Goal: Feedback & Contribution: Submit feedback/report problem

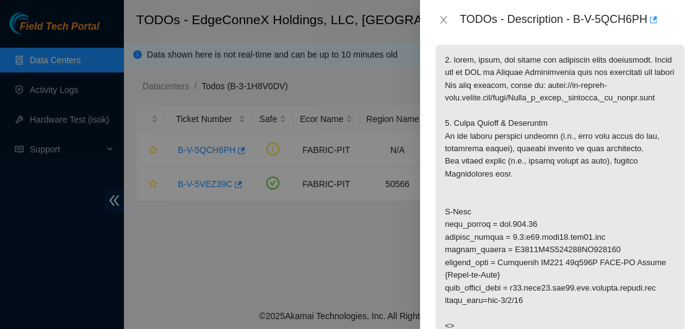
scroll to position [186, 0]
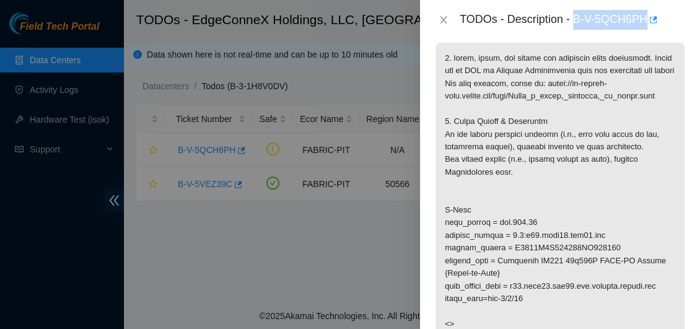
drag, startPoint x: 573, startPoint y: 14, endPoint x: 644, endPoint y: 24, distance: 71.4
click at [644, 24] on div "TODOs - Description - B-V-5QCH6PH" at bounding box center [572, 20] width 225 height 20
copy div "B-V-5QCH6PH"
click at [644, 24] on div "TODOs - Description - B-V-5QCH6PH" at bounding box center [572, 20] width 225 height 20
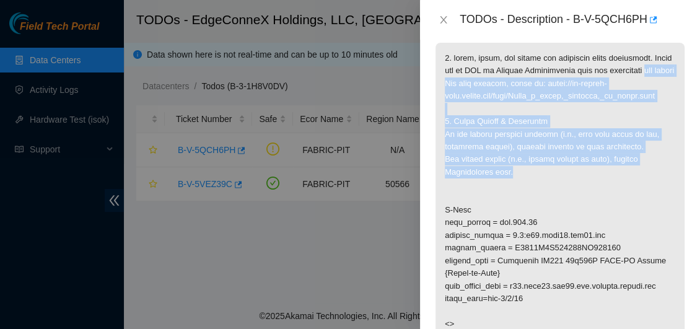
drag, startPoint x: 508, startPoint y: 184, endPoint x: 446, endPoint y: 84, distance: 118.2
click at [446, 84] on p at bounding box center [559, 248] width 249 height 411
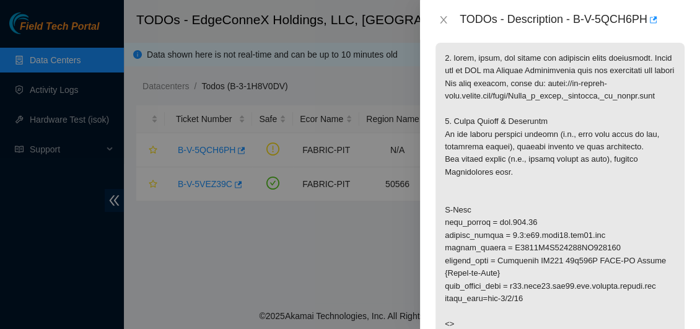
click at [547, 217] on p at bounding box center [559, 248] width 249 height 411
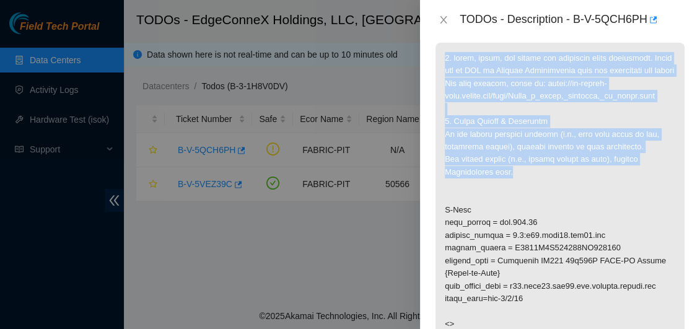
drag, startPoint x: 508, startPoint y: 184, endPoint x: 442, endPoint y: 59, distance: 141.3
click at [442, 59] on p at bounding box center [559, 248] width 249 height 411
copy p "1. clean, scope, and reseat the following fiber connection. Reach out to NIE or…"
click at [441, 18] on icon "close" at bounding box center [443, 20] width 10 height 10
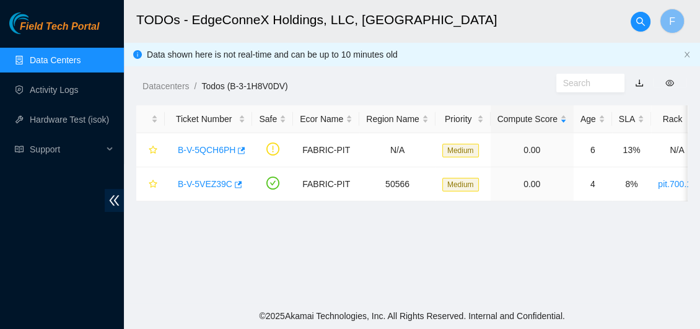
scroll to position [227, 0]
click at [205, 186] on link "B-V-5VEZ39C" at bounding box center [205, 184] width 55 height 10
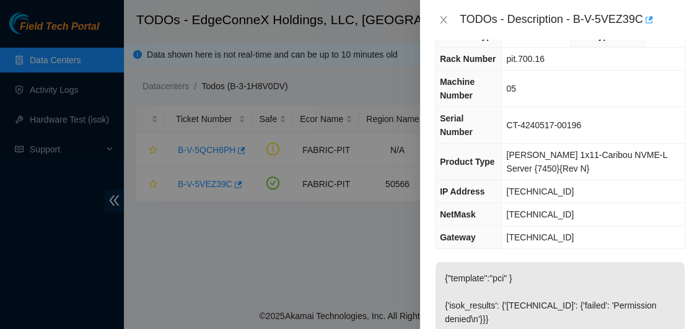
scroll to position [24, 0]
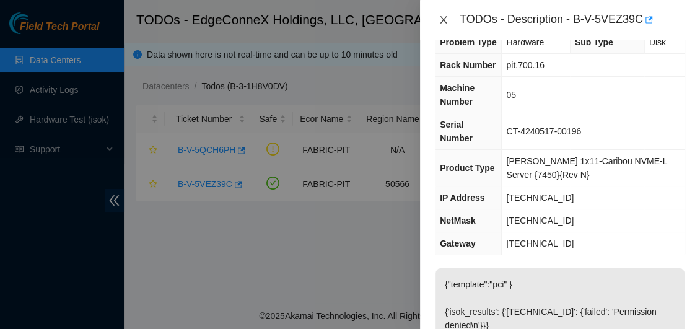
click at [445, 18] on icon "close" at bounding box center [443, 19] width 7 height 7
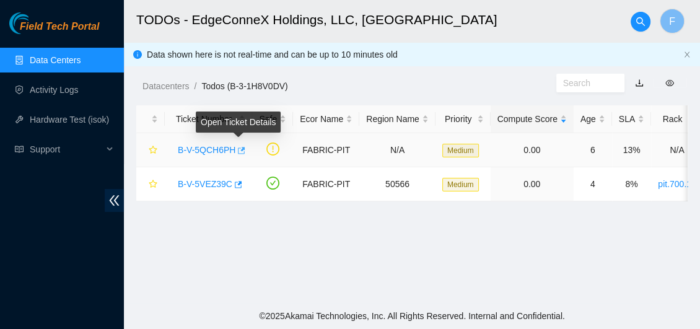
click at [242, 145] on button "button" at bounding box center [240, 151] width 10 height 20
click at [214, 147] on link "B-V-5QCH6PH" at bounding box center [207, 150] width 58 height 10
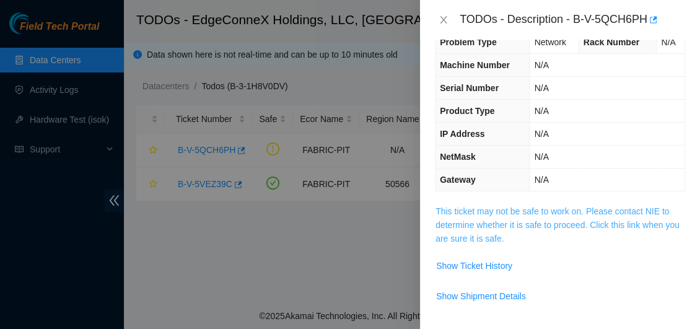
click at [614, 217] on link "This ticket may not be safe to work on. Please contact NIE to determine whether…" at bounding box center [557, 224] width 244 height 37
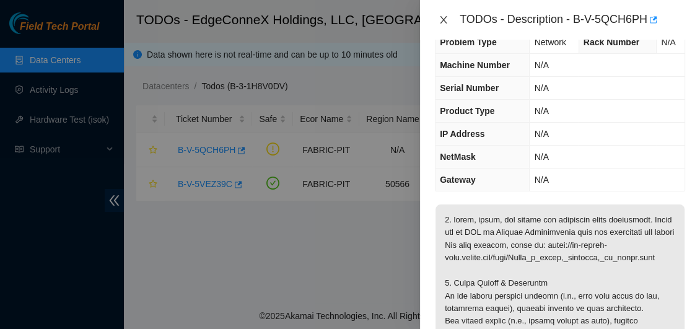
click at [444, 22] on icon "close" at bounding box center [443, 20] width 10 height 10
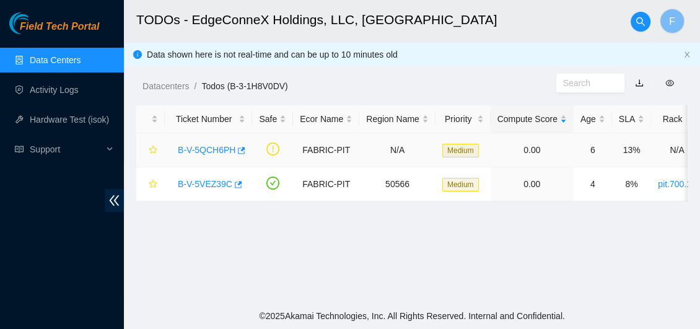
click at [204, 148] on link "B-V-5QCH6PH" at bounding box center [207, 150] width 58 height 10
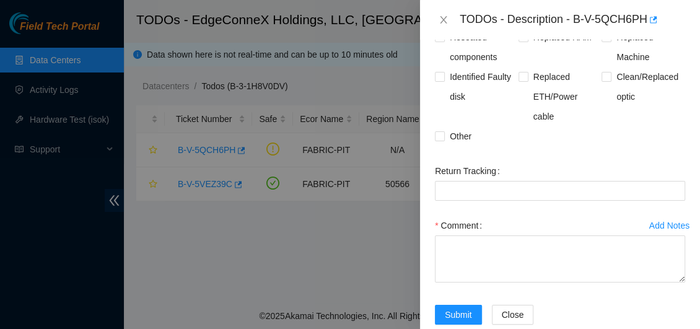
scroll to position [394, 0]
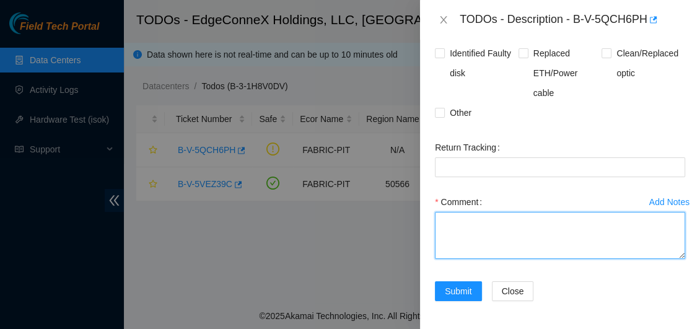
click at [501, 233] on textarea "Comment" at bounding box center [560, 235] width 250 height 47
paste textarea "Ticket #B-V-5QCH6PH The LED status on the optic was off. After cleaning, inspec…"
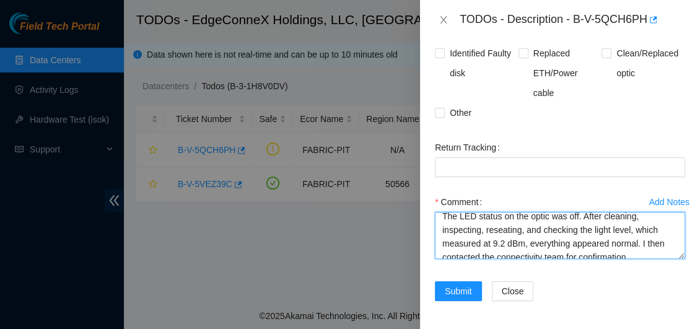
scroll to position [0, 0]
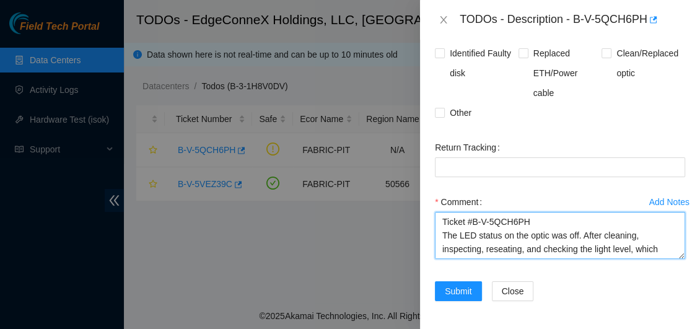
drag, startPoint x: 532, startPoint y: 224, endPoint x: 434, endPoint y: 217, distance: 98.1
click at [435, 217] on textarea "Ticket #B-V-5QCH6PH The LED status on the optic was off. After cleaning, inspec…" at bounding box center [560, 235] width 250 height 47
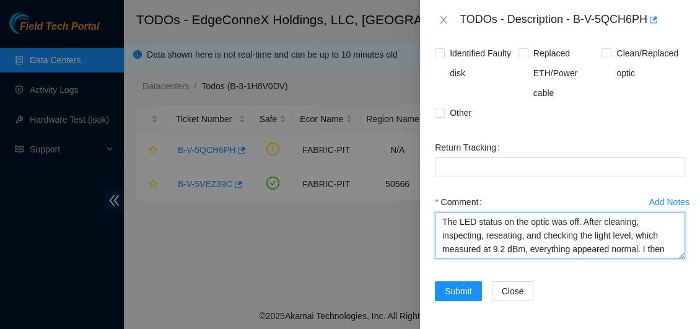
type textarea "The LED status on the optic was off. After cleaning, inspecting, reseating, and…"
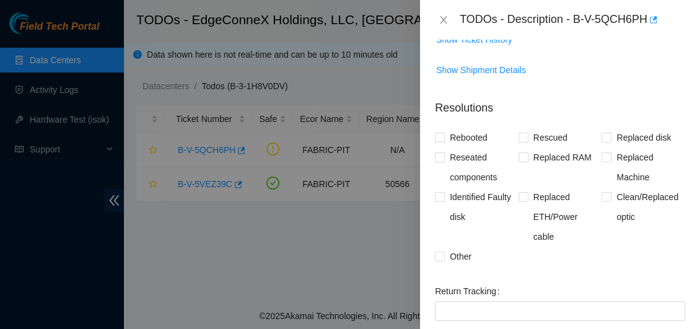
scroll to position [242, 0]
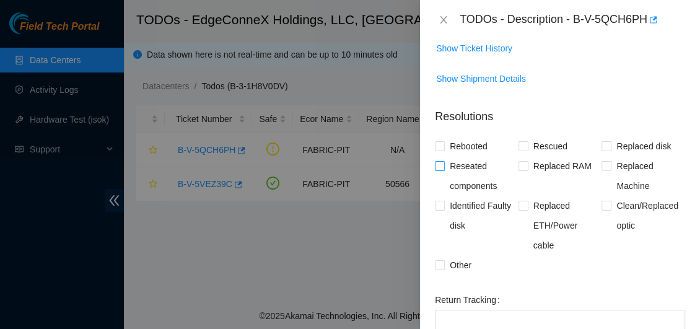
click at [442, 164] on input "Reseated components" at bounding box center [439, 165] width 9 height 9
checkbox input "true"
click at [441, 260] on input "Other" at bounding box center [439, 264] width 9 height 9
checkbox input "true"
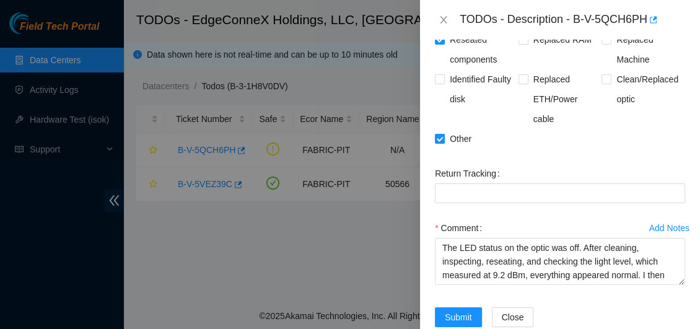
scroll to position [394, 0]
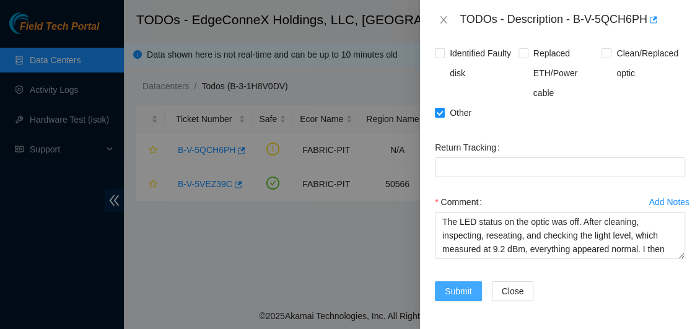
click at [456, 287] on span "Submit" at bounding box center [458, 291] width 27 height 14
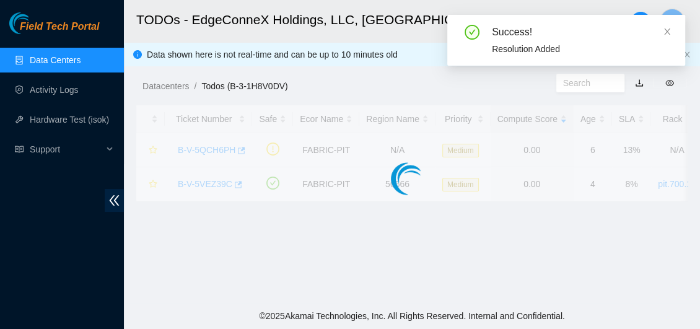
scroll to position [441, 0]
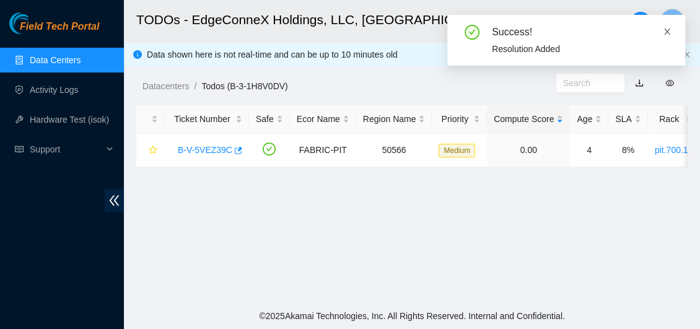
click at [668, 31] on icon "close" at bounding box center [667, 31] width 9 height 9
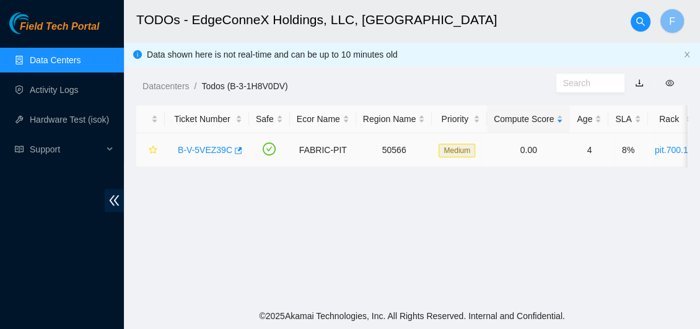
click at [209, 148] on link "B-V-5VEZ39C" at bounding box center [205, 150] width 55 height 10
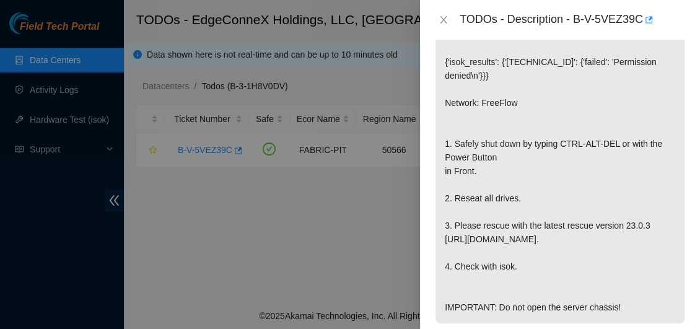
scroll to position [290, 0]
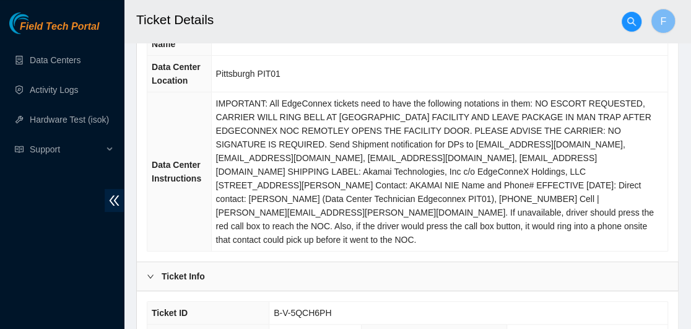
scroll to position [159, 0]
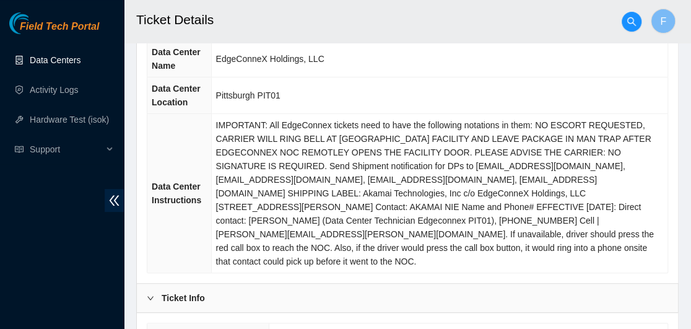
click at [68, 59] on link "Data Centers" at bounding box center [55, 60] width 51 height 10
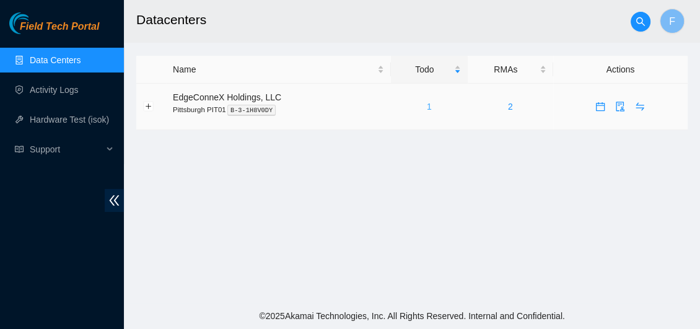
click at [427, 108] on link "1" at bounding box center [429, 107] width 5 height 10
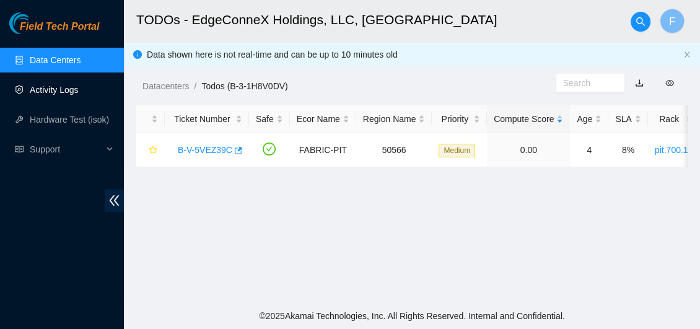
click at [62, 87] on link "Activity Logs" at bounding box center [54, 90] width 49 height 10
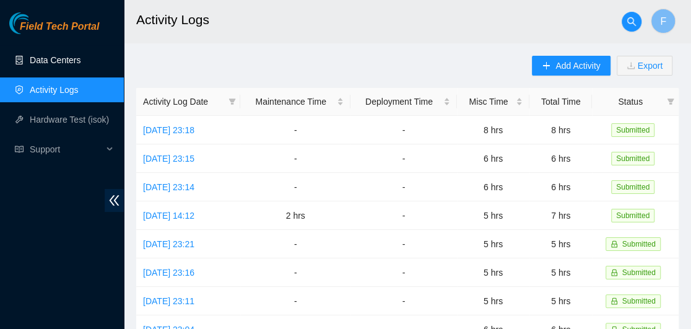
click at [58, 63] on link "Data Centers" at bounding box center [55, 60] width 51 height 10
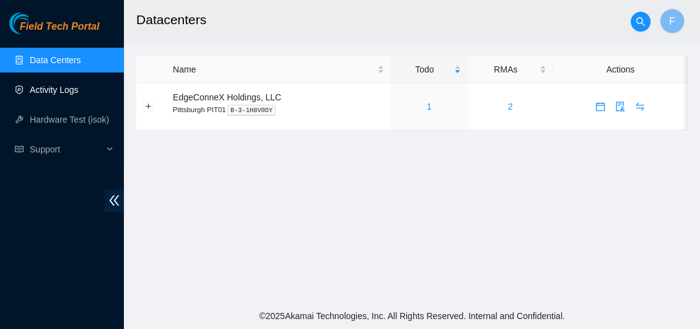
click at [68, 87] on link "Activity Logs" at bounding box center [54, 90] width 49 height 10
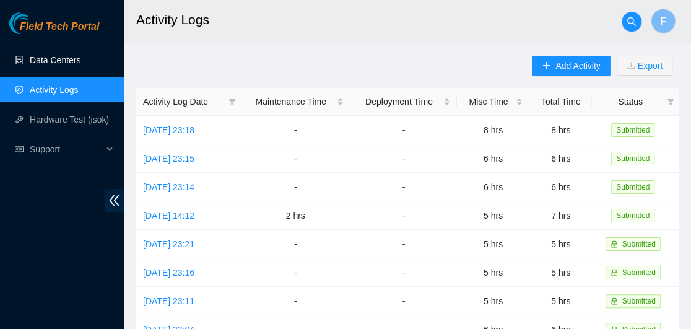
click at [64, 55] on link "Data Centers" at bounding box center [55, 60] width 51 height 10
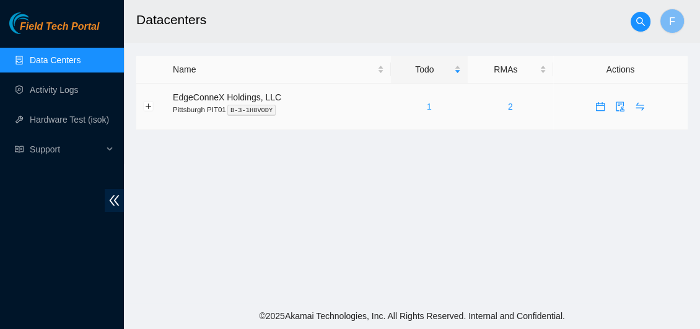
click at [427, 108] on link "1" at bounding box center [429, 107] width 5 height 10
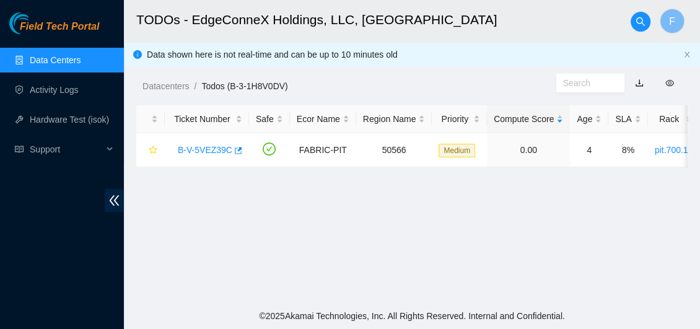
scroll to position [0, 137]
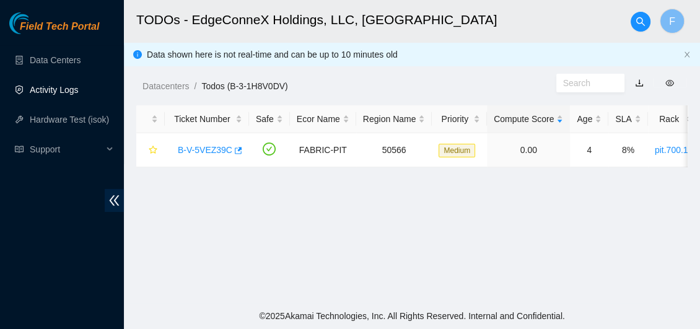
click at [68, 95] on link "Activity Logs" at bounding box center [54, 90] width 49 height 10
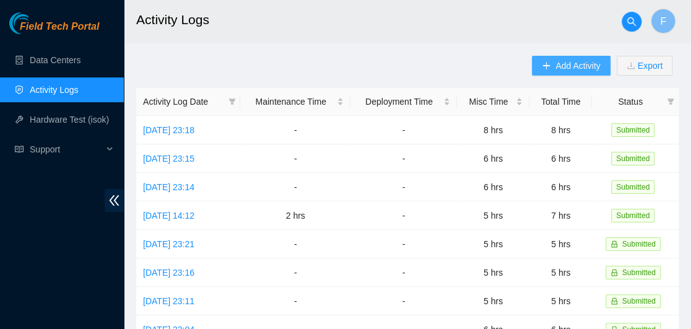
click at [578, 68] on span "Add Activity" at bounding box center [578, 66] width 45 height 14
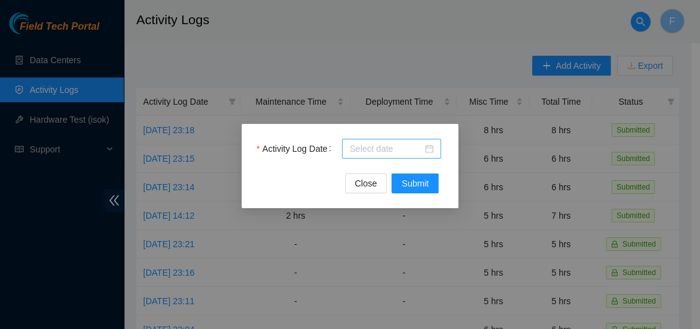
click at [428, 148] on div at bounding box center [391, 149] width 84 height 14
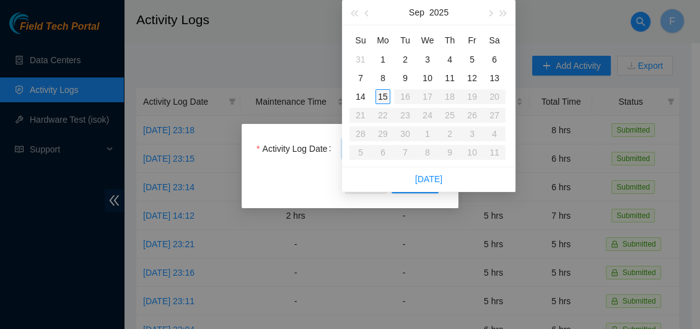
type input "2025-09-15"
click at [382, 94] on div "15" at bounding box center [382, 96] width 15 height 15
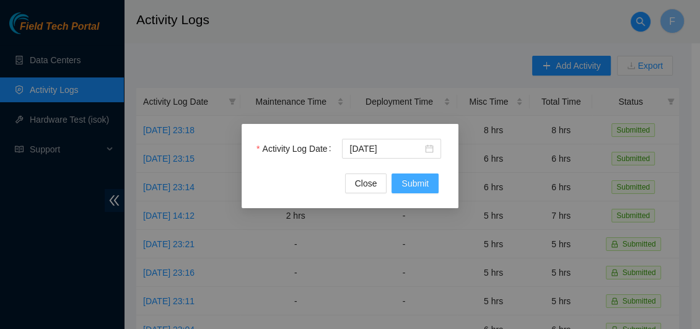
click at [407, 187] on span "Submit" at bounding box center [414, 184] width 27 height 14
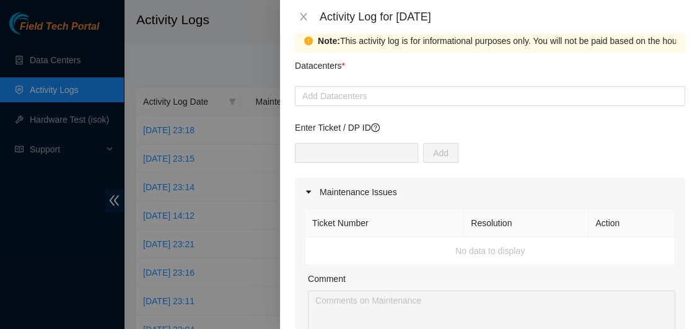
scroll to position [15, 0]
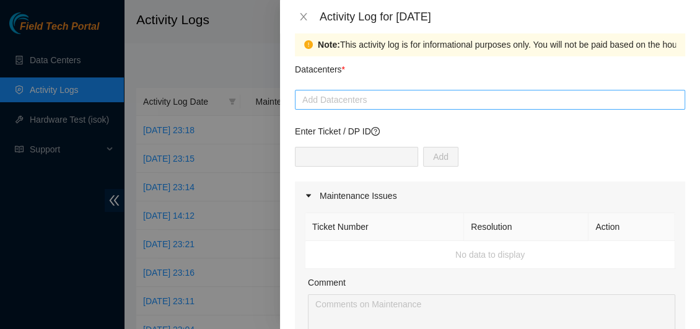
click at [553, 100] on div at bounding box center [490, 99] width 384 height 15
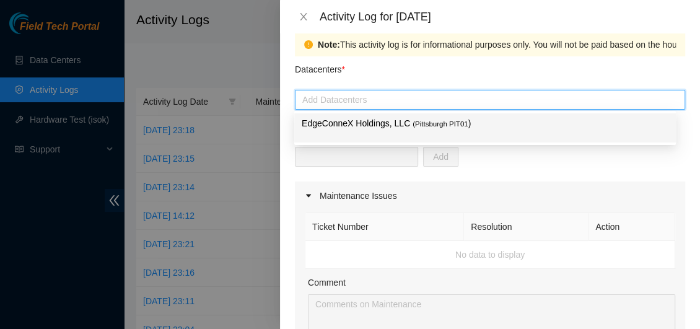
click at [457, 122] on span "( Pittsburgh PIT01" at bounding box center [440, 123] width 56 height 7
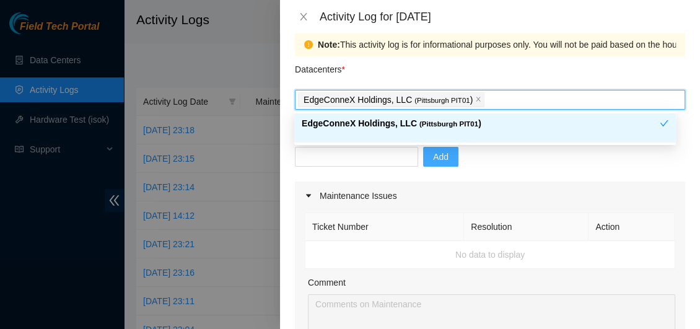
click at [436, 156] on span "Add" at bounding box center [440, 157] width 15 height 14
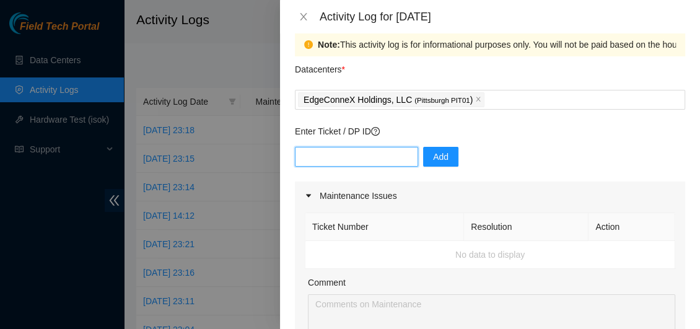
click at [351, 154] on input "text" at bounding box center [356, 157] width 123 height 20
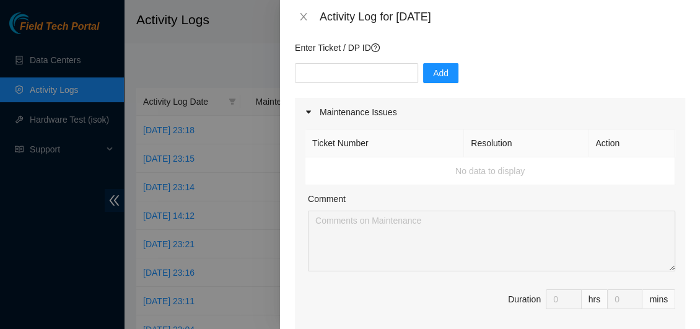
scroll to position [91, 0]
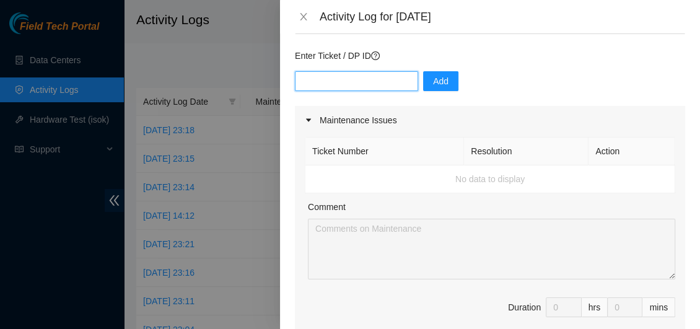
click at [360, 86] on input "text" at bounding box center [356, 81] width 123 height 20
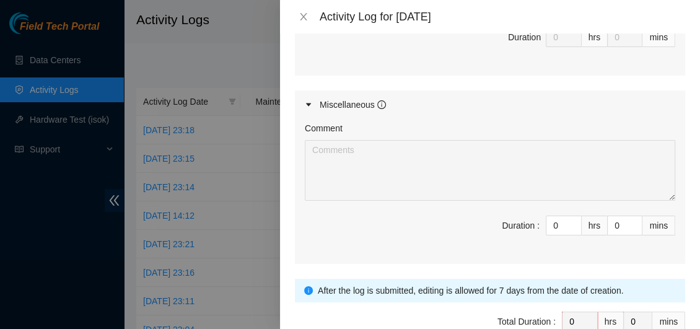
scroll to position [652, 0]
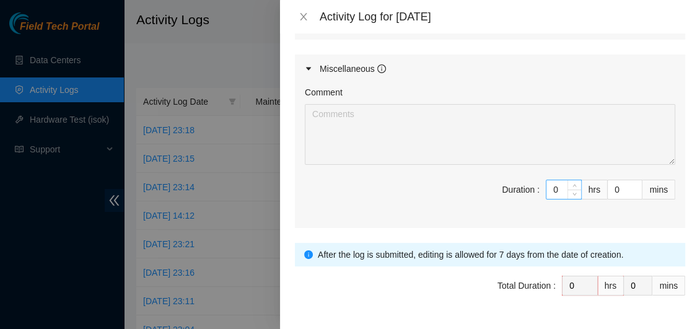
click at [553, 186] on input "0" at bounding box center [563, 189] width 35 height 19
type input "09"
type input "9"
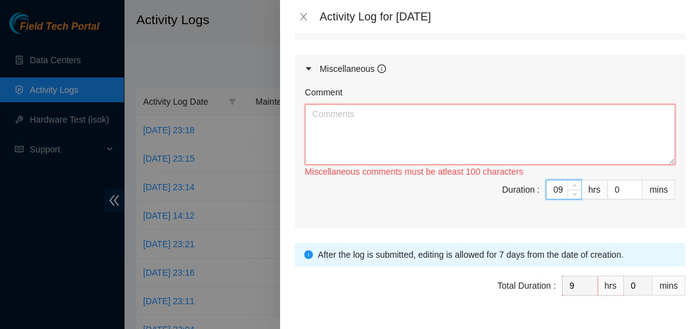
type input "9"
click at [424, 140] on textarea "Comment" at bounding box center [490, 134] width 370 height 61
paste textarea "Link has been up and confirmed error free for 17 minutes. Go ahead and add your…"
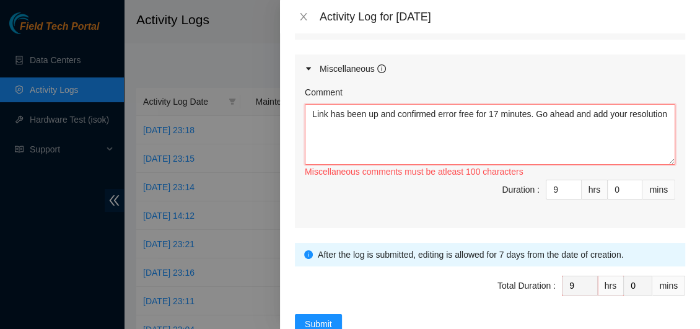
type textarea "Link has been up and confirmed error free for 17 minutes. Go ahead and add your…"
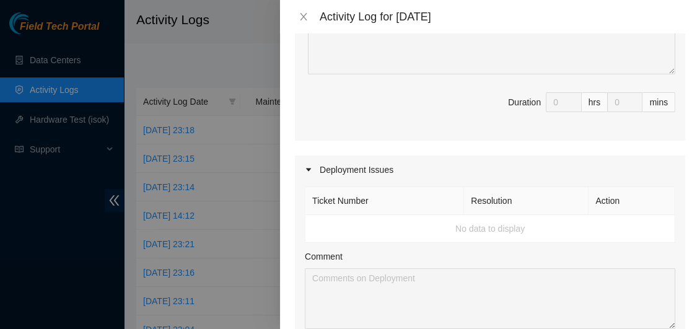
scroll to position [0, 0]
